Goal: Information Seeking & Learning: Learn about a topic

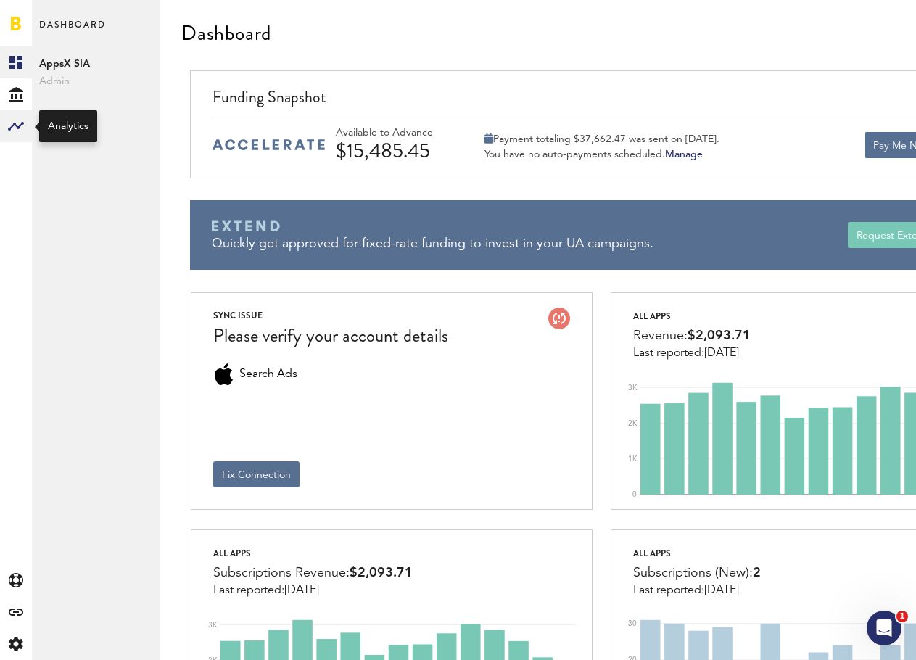
click at [17, 125] on rect at bounding box center [15, 125] width 17 height 17
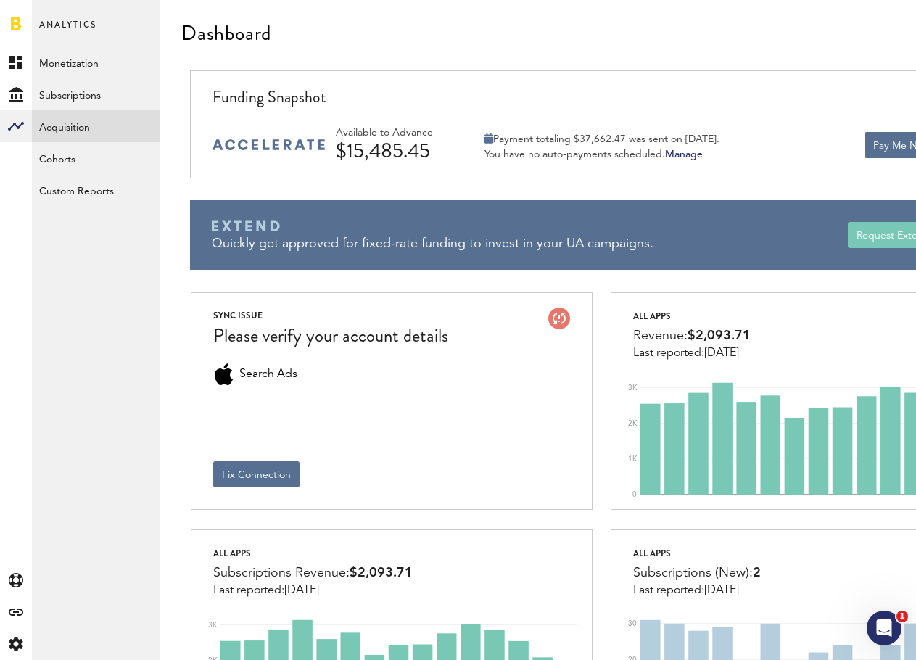
click at [62, 130] on link "Acquisition" at bounding box center [96, 126] width 128 height 32
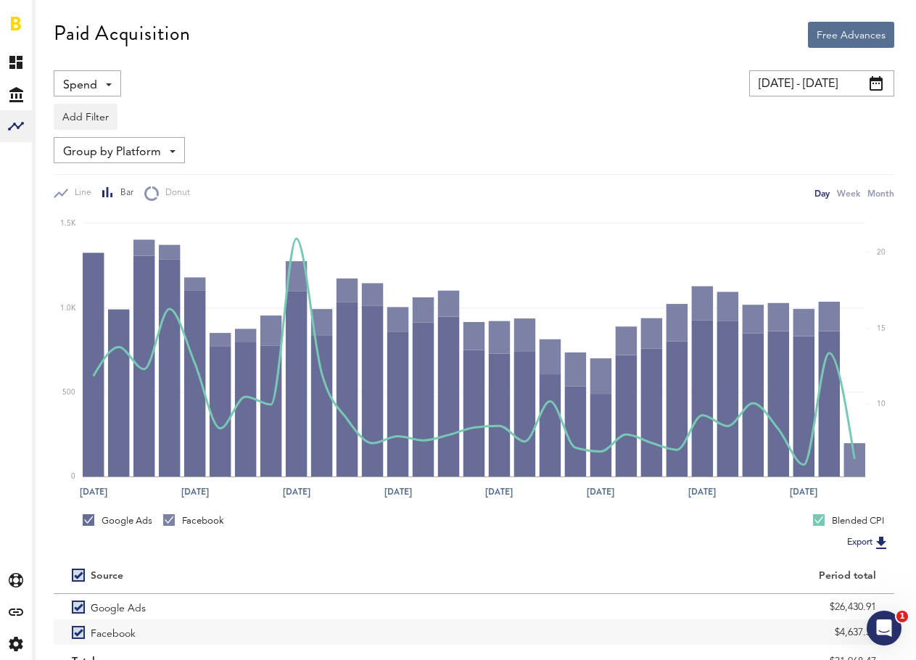
click at [820, 75] on input "[DATE] - [DATE]" at bounding box center [821, 83] width 145 height 26
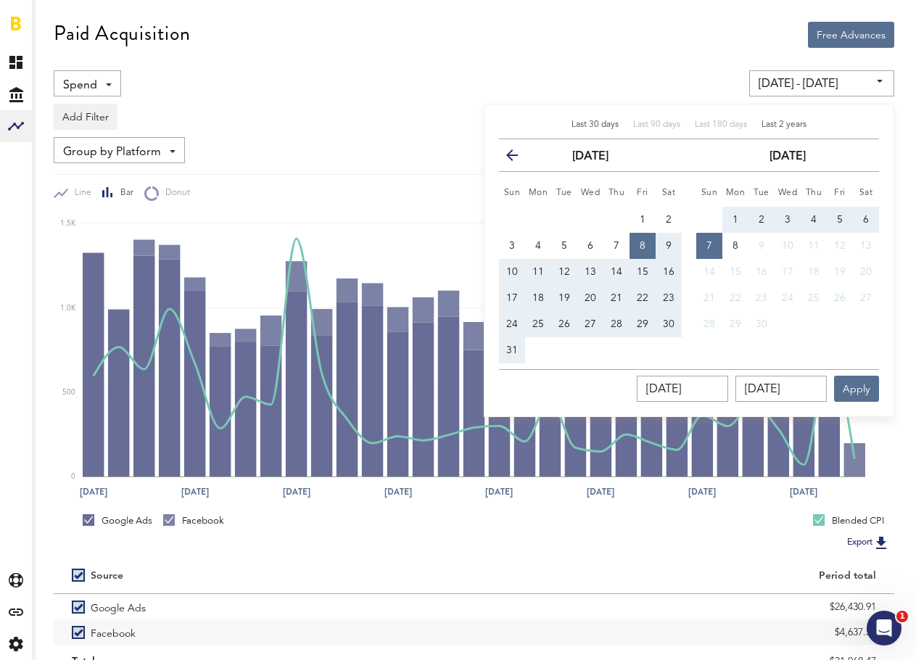
click at [797, 123] on span "Last 2 years" at bounding box center [784, 124] width 45 height 9
type input "[DATE] - [DATE]"
type input "[DATE]"
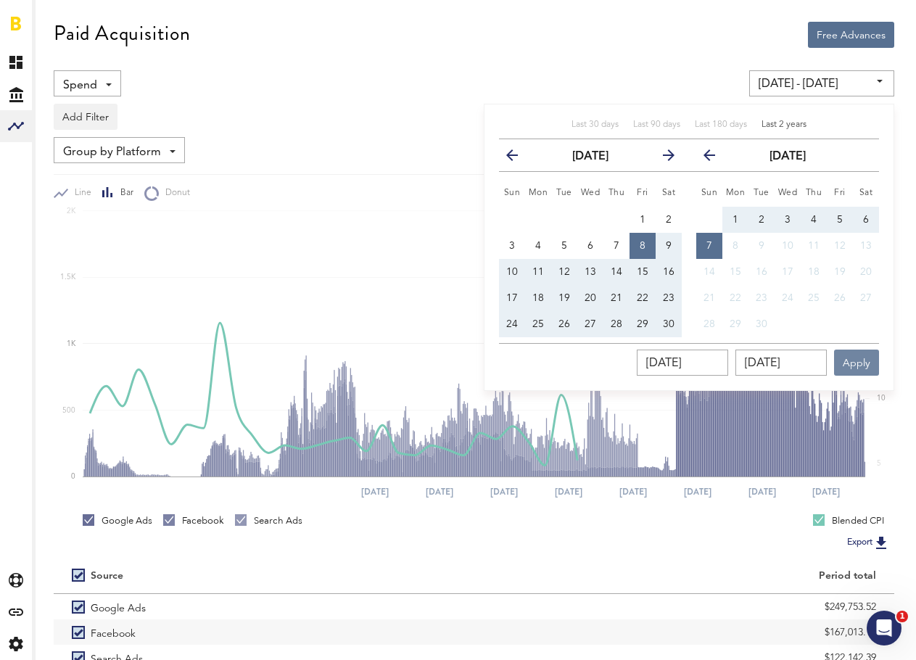
click at [860, 358] on button "Apply" at bounding box center [856, 363] width 45 height 26
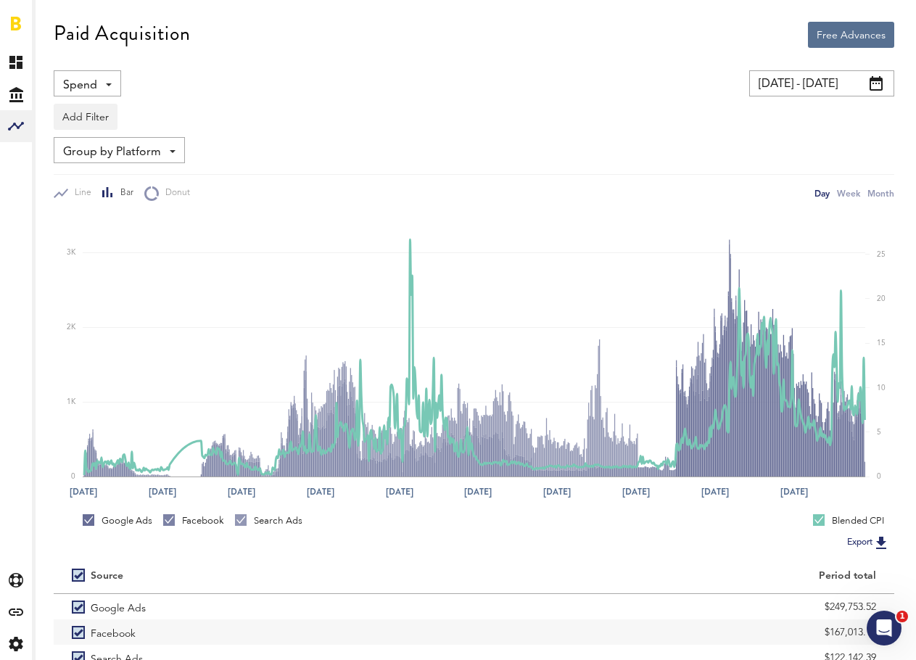
click at [124, 153] on span "Group by Platform" at bounding box center [112, 152] width 98 height 25
click at [90, 115] on button "Add Filter" at bounding box center [86, 117] width 64 height 26
click at [96, 147] on li "Platforms" at bounding box center [108, 154] width 92 height 26
click at [104, 113] on div "Platforms" at bounding box center [106, 119] width 63 height 25
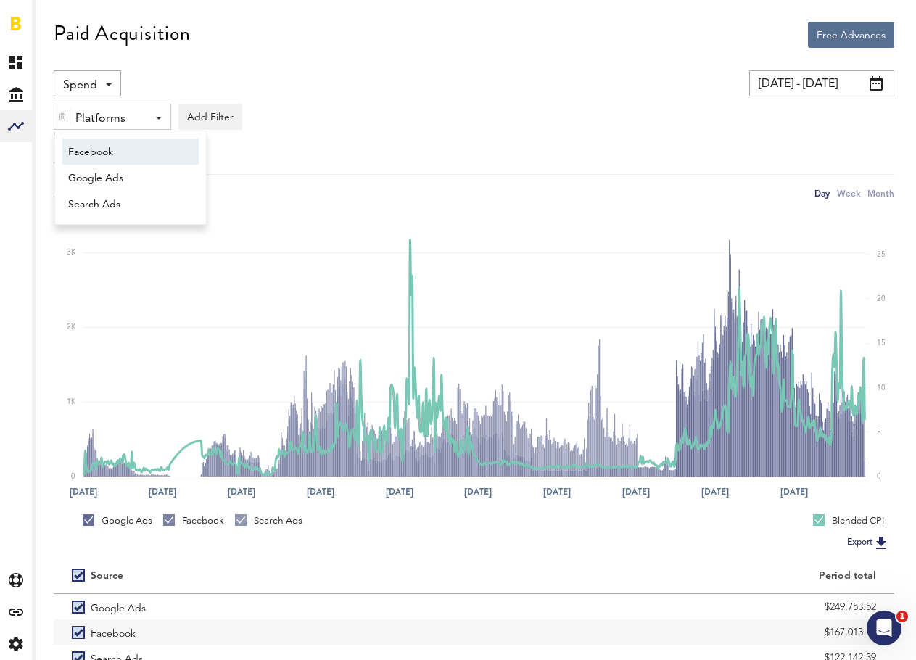
click at [87, 154] on span "Facebook" at bounding box center [123, 152] width 111 height 25
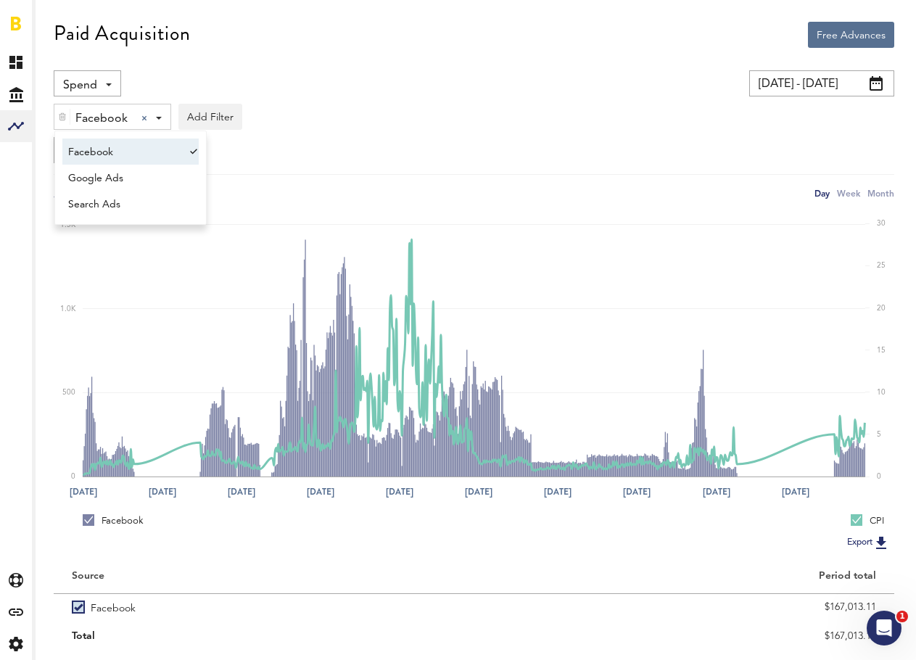
click at [826, 95] on input "[DATE] - [DATE]" at bounding box center [821, 83] width 145 height 26
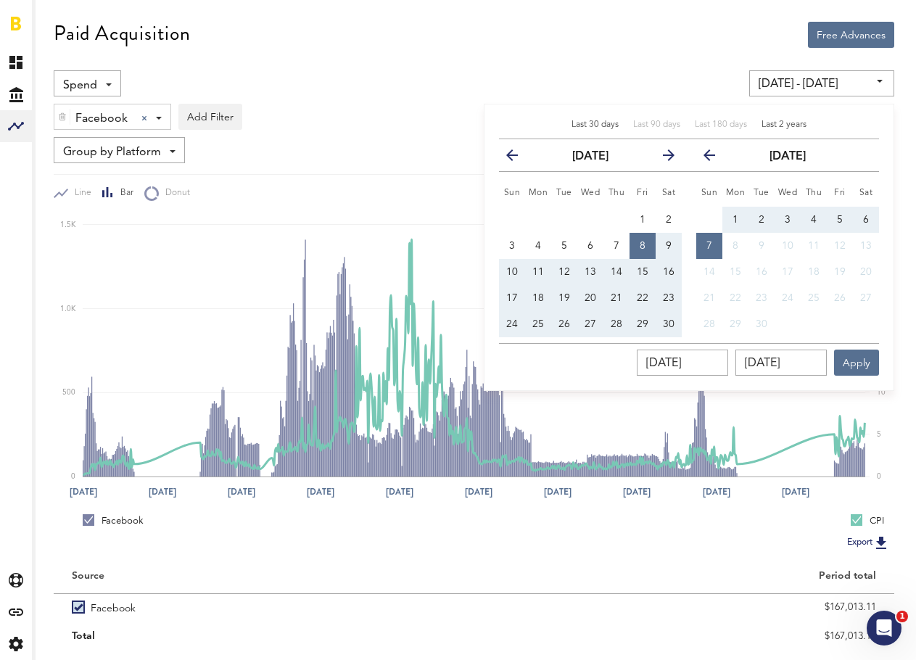
click at [601, 124] on span "Last 30 days" at bounding box center [595, 124] width 47 height 9
type input "[DATE] - [DATE]"
type input "[DATE]"
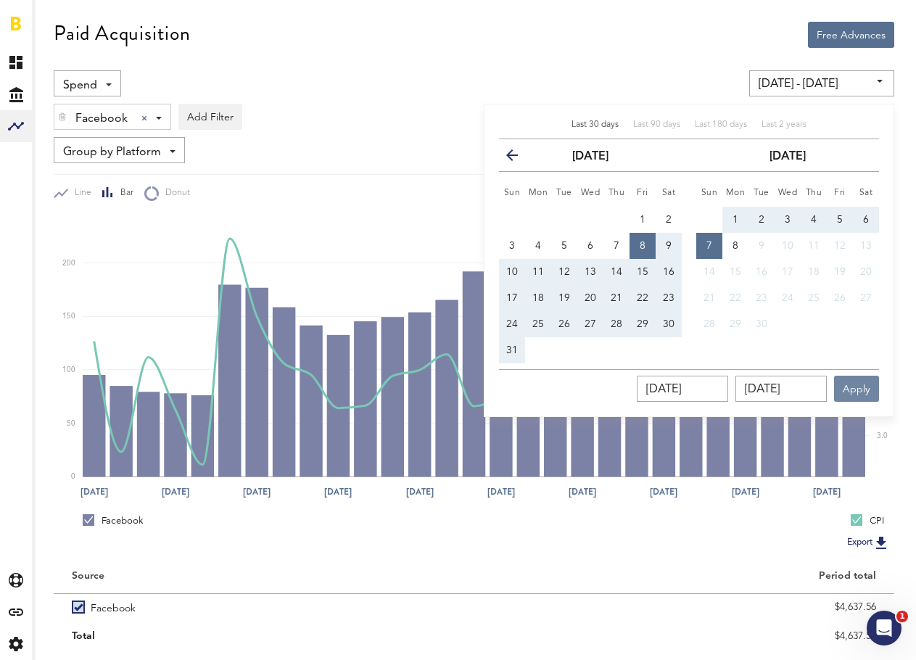
click at [859, 381] on button "Apply" at bounding box center [856, 389] width 45 height 26
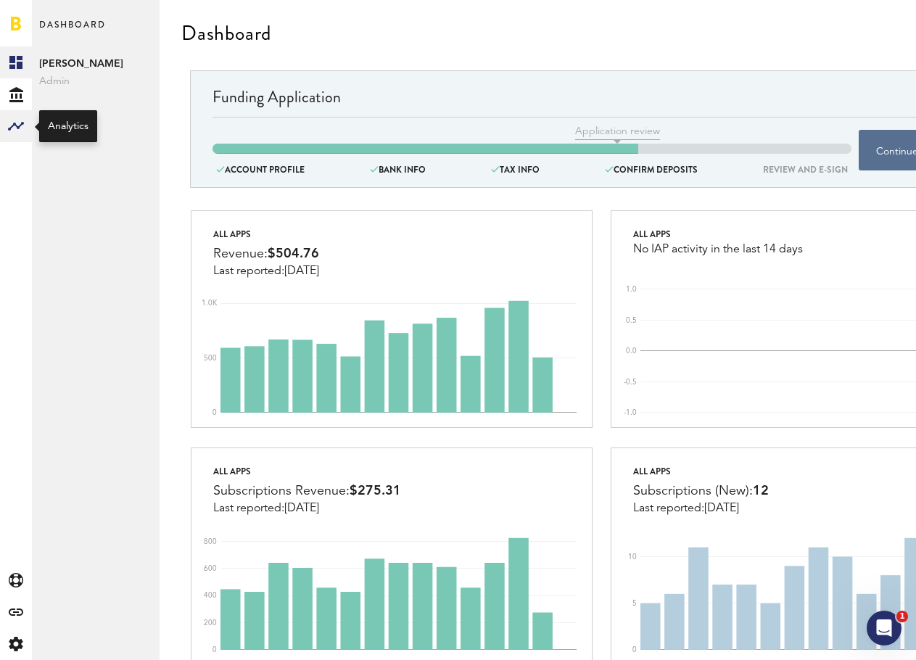
click at [11, 125] on rect at bounding box center [15, 125] width 17 height 17
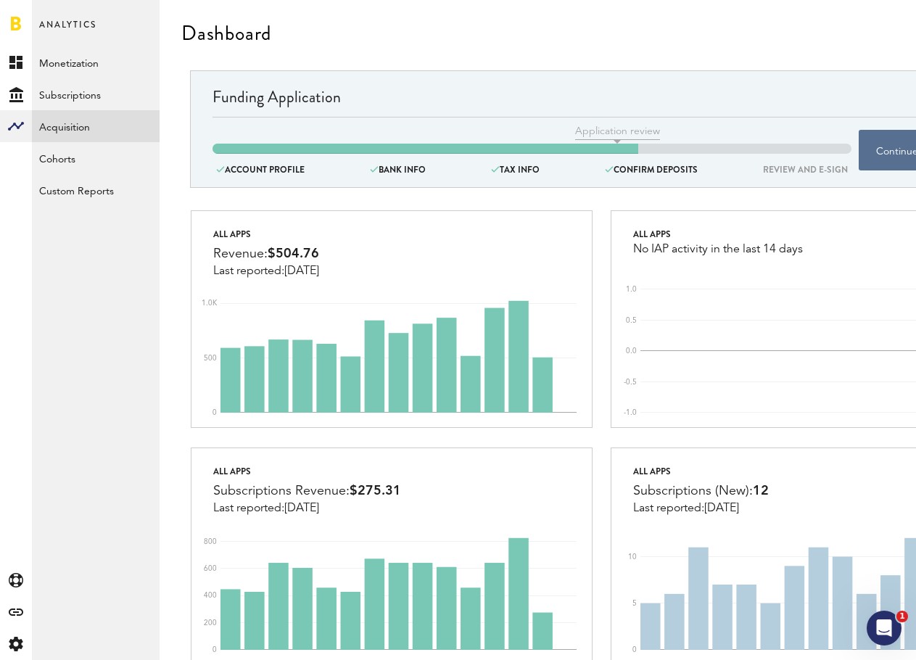
click at [81, 138] on link "Acquisition" at bounding box center [96, 126] width 128 height 32
